Goal: Transaction & Acquisition: Book appointment/travel/reservation

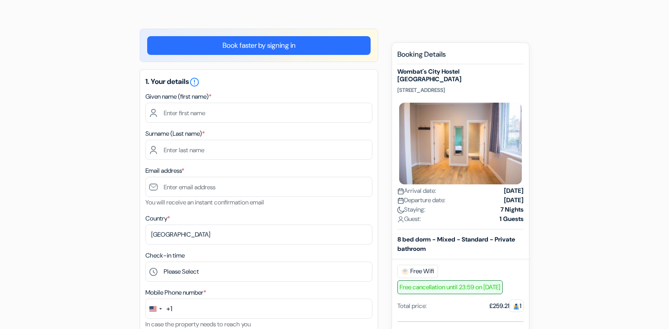
scroll to position [54, 0]
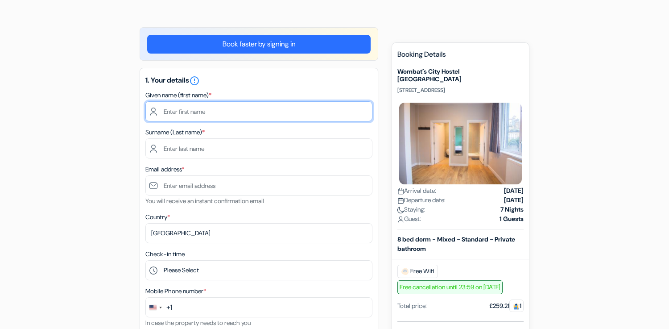
click at [282, 104] on input "text" at bounding box center [258, 111] width 227 height 20
type input "[PERSON_NAME]"
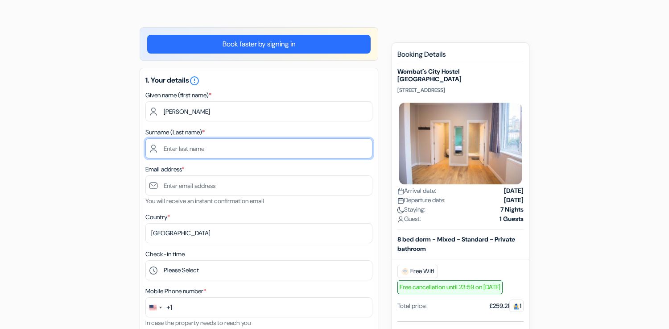
type input "[PERSON_NAME]"
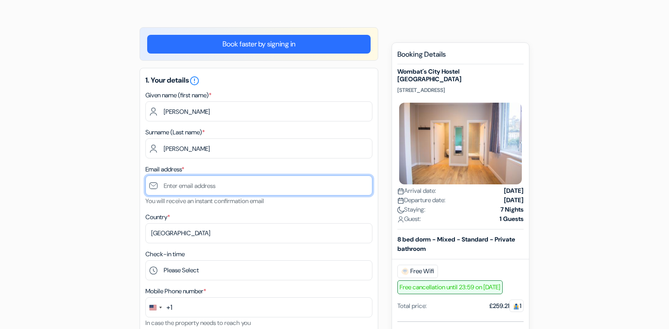
type input "[EMAIL_ADDRESS][DOMAIN_NAME]"
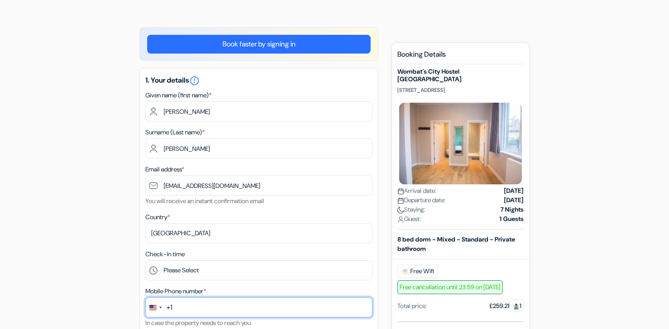
type input "16072299195"
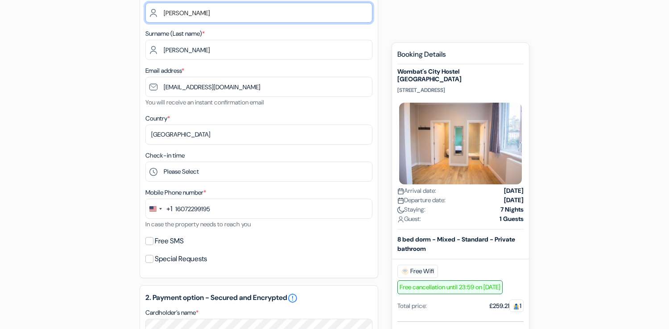
scroll to position [156, 0]
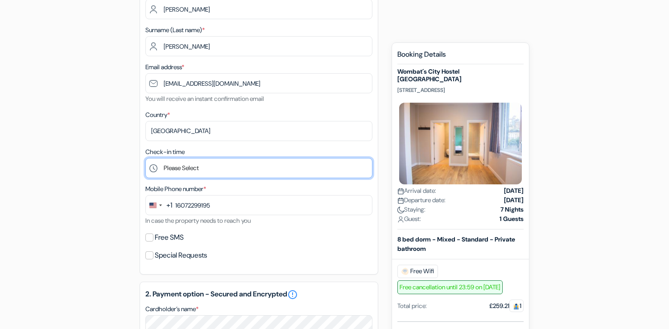
click at [190, 169] on select "Please Select 1:00 2:00 3:00 4:00 5:00 6:00 7:00 8:00 9:00 10:00 11:00 12:00 13…" at bounding box center [258, 168] width 227 height 20
click at [195, 171] on select "Please Select 1:00 2:00 3:00 4:00 5:00 6:00 7:00 8:00 9:00 10:00 11:00 12:00 13…" at bounding box center [258, 168] width 227 height 20
select select "9"
click at [145, 159] on select "Please Select 1:00 2:00 3:00 4:00 5:00 6:00 7:00 8:00 9:00 10:00 11:00 12:00 13…" at bounding box center [258, 168] width 227 height 20
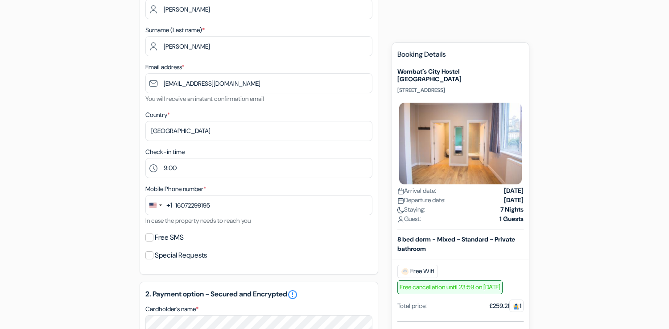
click at [121, 170] on div "add_box [GEOGRAPHIC_DATA] [GEOGRAPHIC_DATA] [STREET_ADDRESS] Property Details X…" at bounding box center [334, 285] width 589 height 720
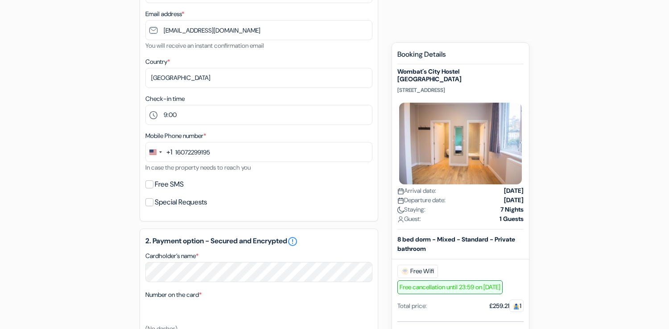
scroll to position [215, 0]
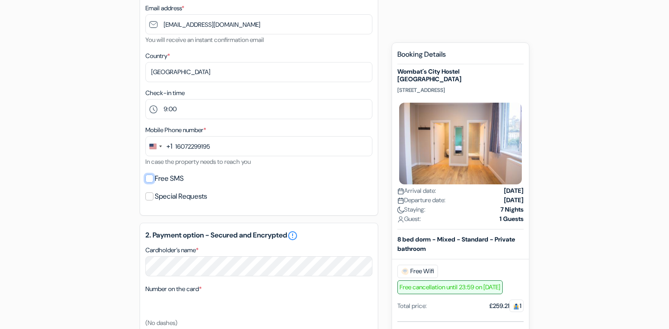
click at [150, 180] on input "Free SMS" at bounding box center [149, 178] width 8 height 8
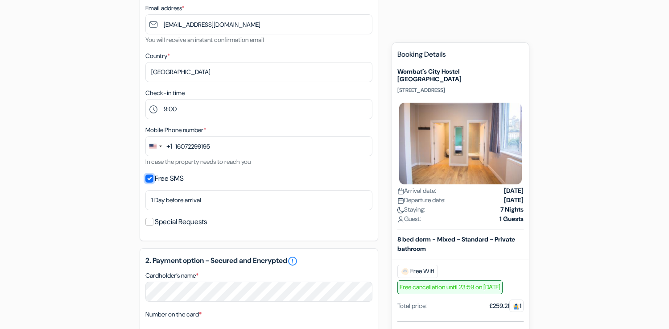
click at [150, 180] on input "Free SMS" at bounding box center [149, 178] width 8 height 8
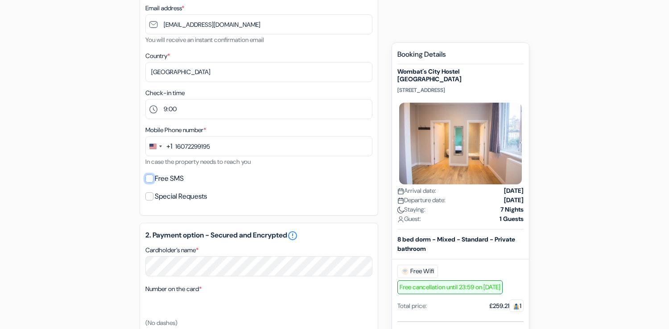
click at [149, 179] on input "Free SMS" at bounding box center [149, 178] width 8 height 8
checkbox input "true"
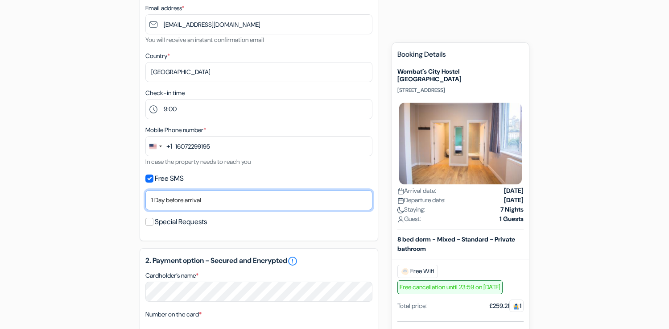
click at [197, 203] on select "No thank you Send now Arrival day 1 Day before arrival 2 Days before arrival 3 …" at bounding box center [258, 200] width 227 height 20
click at [145, 191] on select "No thank you Send now Arrival day 1 Day before arrival 2 Days before arrival 3 …" at bounding box center [258, 200] width 227 height 20
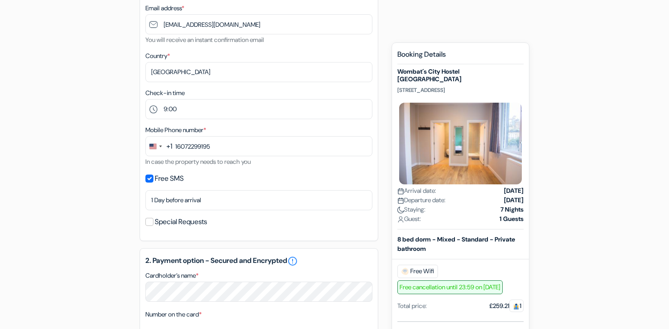
click at [102, 247] on div "add_box [GEOGRAPHIC_DATA] [GEOGRAPHIC_DATA] [STREET_ADDRESS] Property Details X…" at bounding box center [334, 238] width 589 height 745
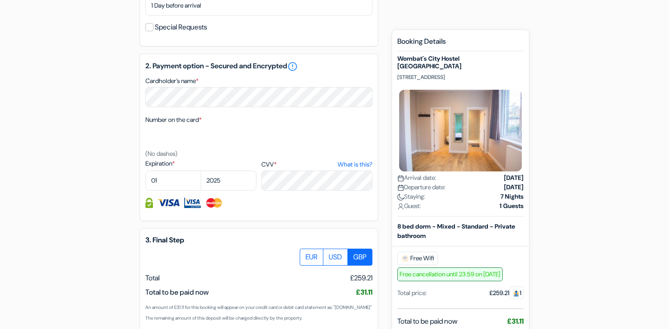
scroll to position [387, 0]
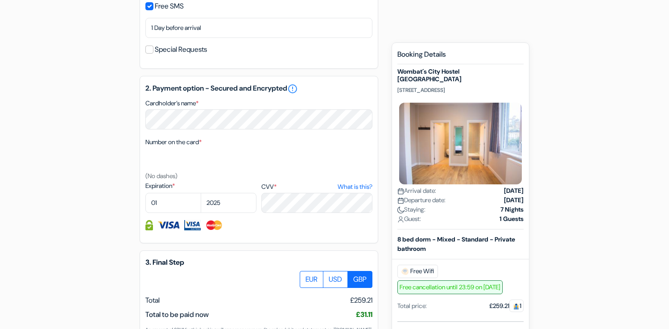
click at [97, 154] on div "add_box [GEOGRAPHIC_DATA] [GEOGRAPHIC_DATA] [STREET_ADDRESS] Property Details X…" at bounding box center [334, 66] width 589 height 745
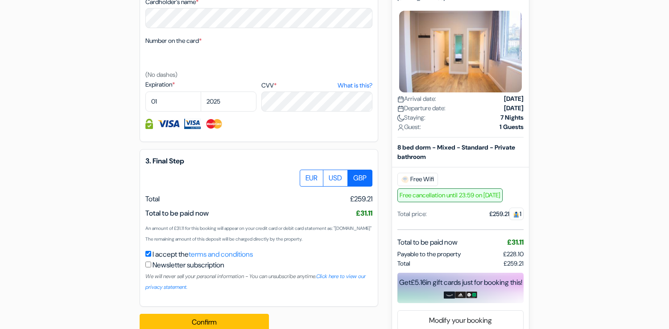
scroll to position [502, 0]
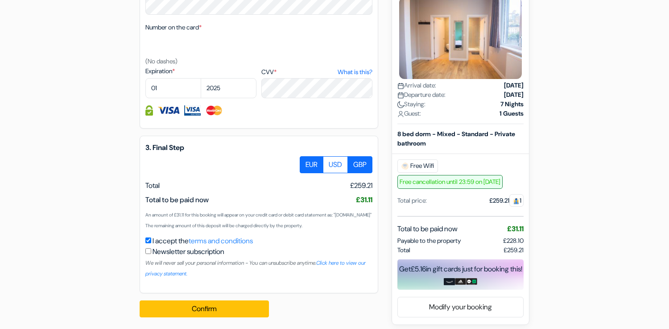
click at [311, 169] on label "EUR" at bounding box center [312, 164] width 24 height 17
click at [306, 162] on input "EUR" at bounding box center [303, 159] width 6 height 6
radio input "true"
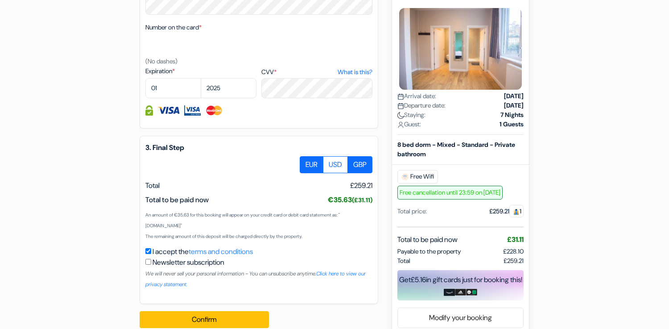
click at [364, 165] on label "GBP" at bounding box center [360, 164] width 25 height 17
click at [306, 162] on input "GBP" at bounding box center [303, 159] width 6 height 6
radio input "true"
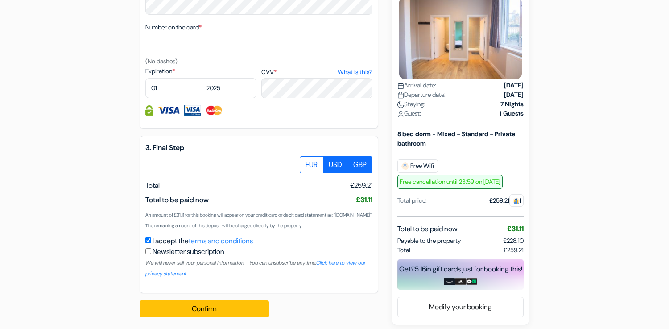
click at [332, 163] on label "USD" at bounding box center [335, 164] width 25 height 17
click at [306, 162] on input "USD" at bounding box center [303, 159] width 6 height 6
radio input "true"
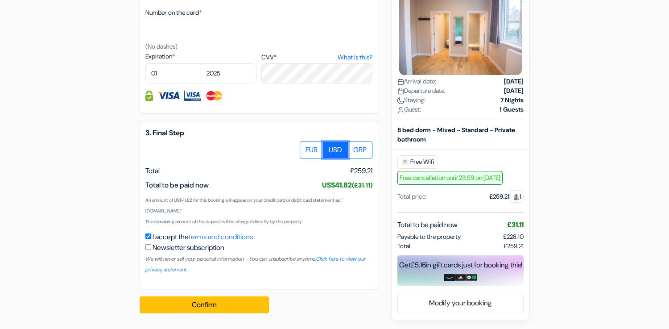
scroll to position [519, 0]
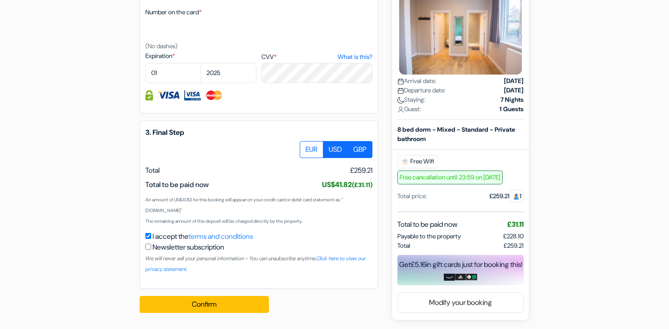
click at [358, 149] on label "GBP" at bounding box center [360, 149] width 25 height 17
click at [306, 147] on input "GBP" at bounding box center [303, 144] width 6 height 6
radio input "true"
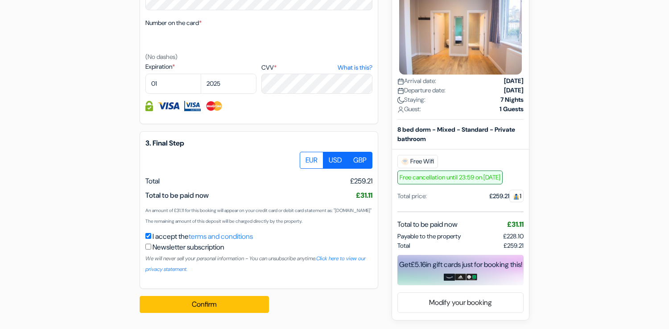
click at [337, 152] on label "USD" at bounding box center [335, 160] width 25 height 17
click at [306, 152] on input "USD" at bounding box center [303, 155] width 6 height 6
radio input "true"
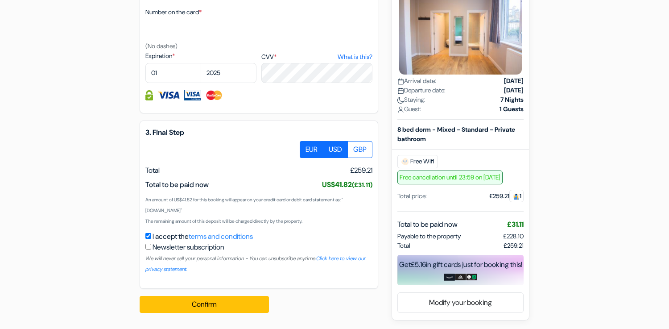
click at [315, 152] on label "EUR" at bounding box center [312, 149] width 24 height 17
click at [306, 147] on input "EUR" at bounding box center [303, 144] width 6 height 6
radio input "true"
click at [336, 154] on label "USD" at bounding box center [335, 149] width 25 height 17
click at [306, 147] on input "USD" at bounding box center [303, 144] width 6 height 6
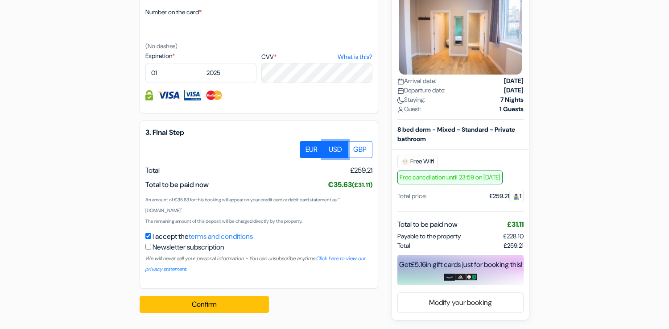
radio input "true"
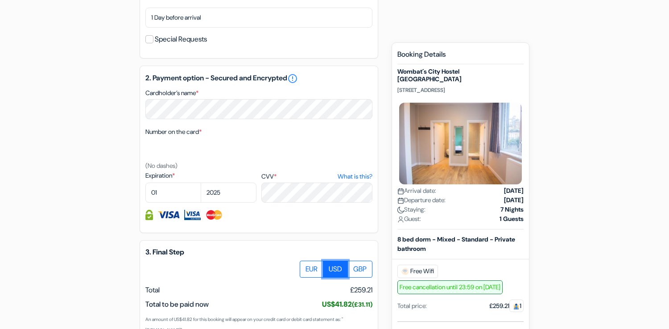
scroll to position [396, 0]
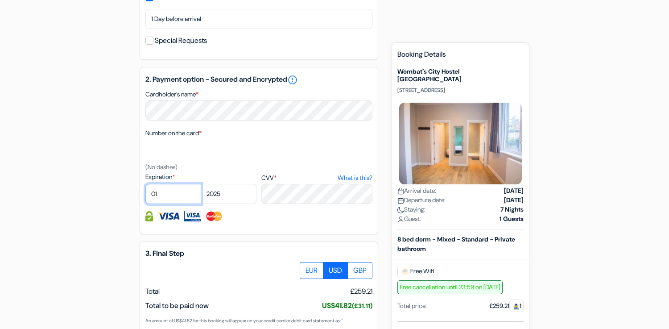
select select "08"
select select "2026"
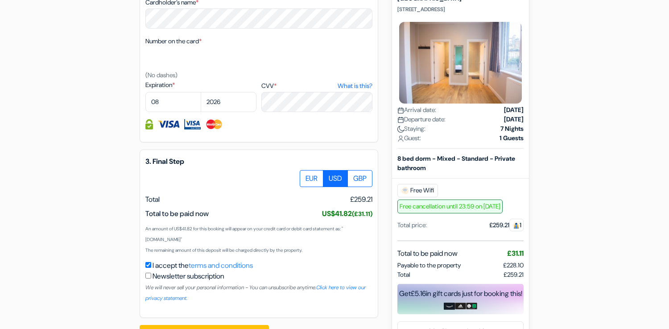
scroll to position [489, 0]
click at [294, 129] on div at bounding box center [258, 124] width 227 height 10
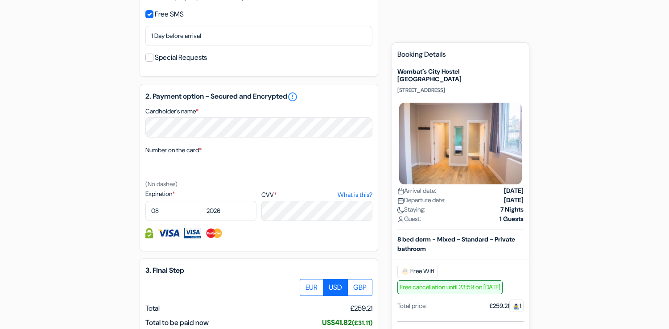
scroll to position [375, 0]
